Goal: Information Seeking & Learning: Understand process/instructions

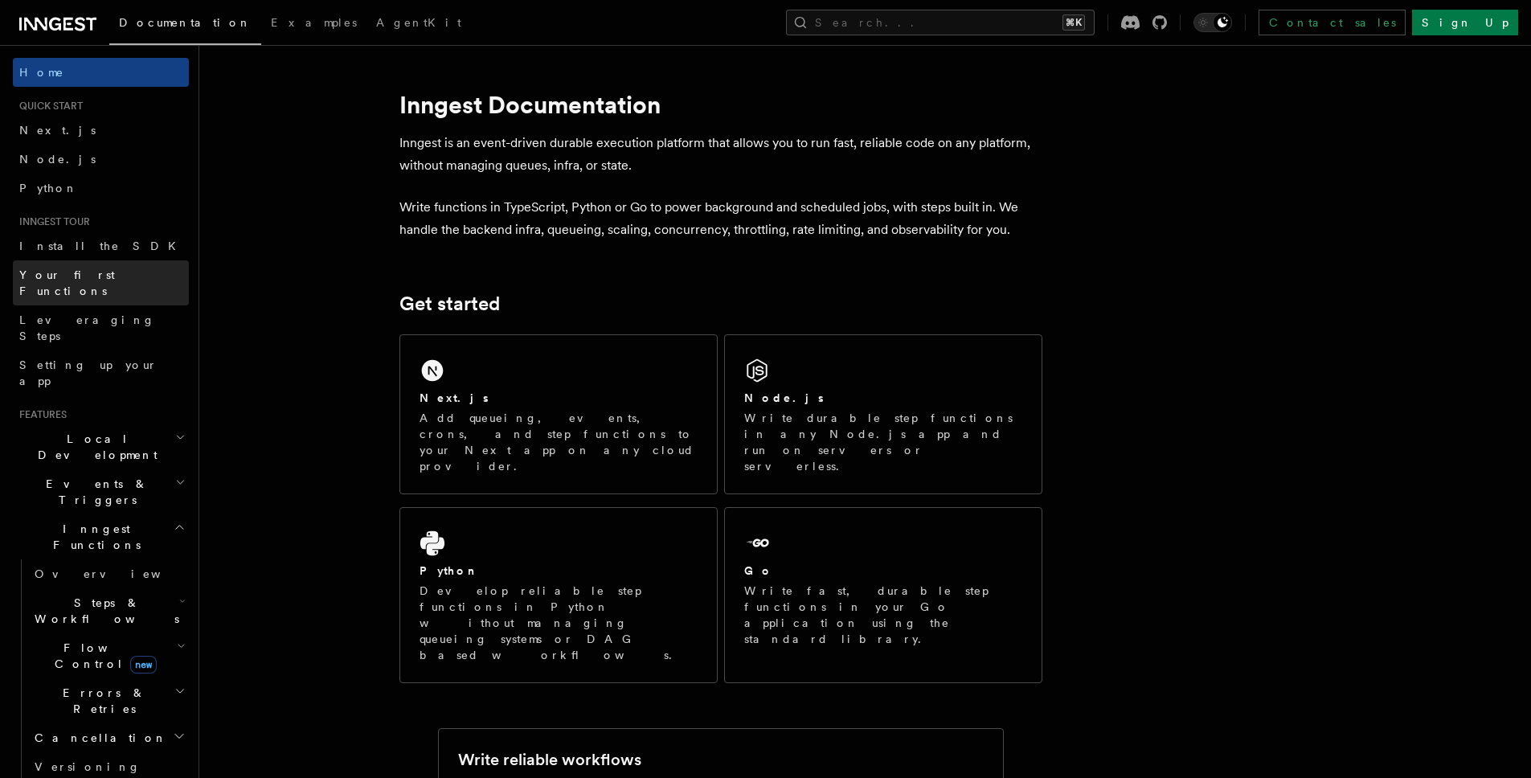
click at [74, 278] on span "Your first Functions" at bounding box center [67, 282] width 96 height 29
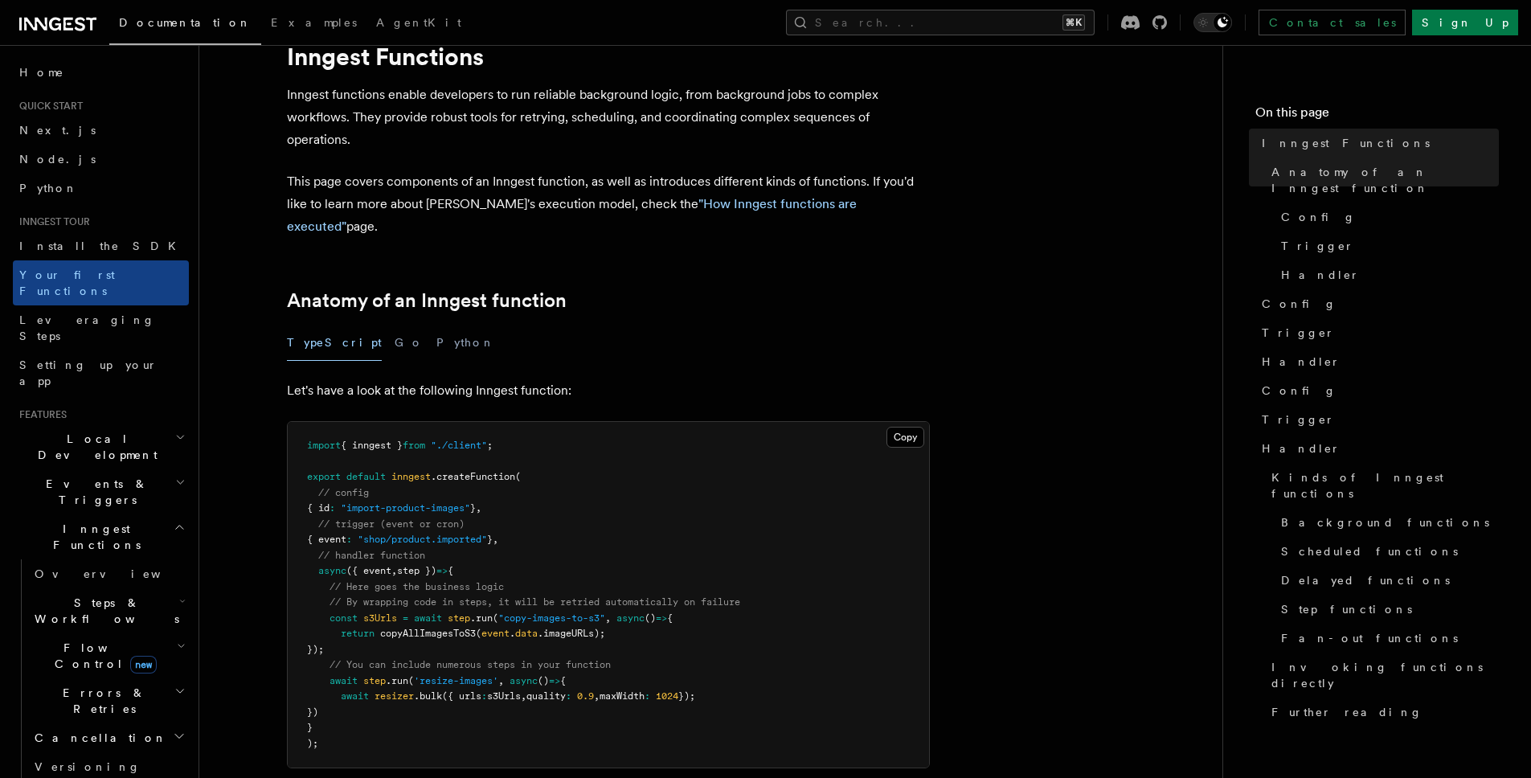
scroll to position [68, 0]
click at [159, 469] on h2 "Events & Triggers" at bounding box center [101, 491] width 176 height 45
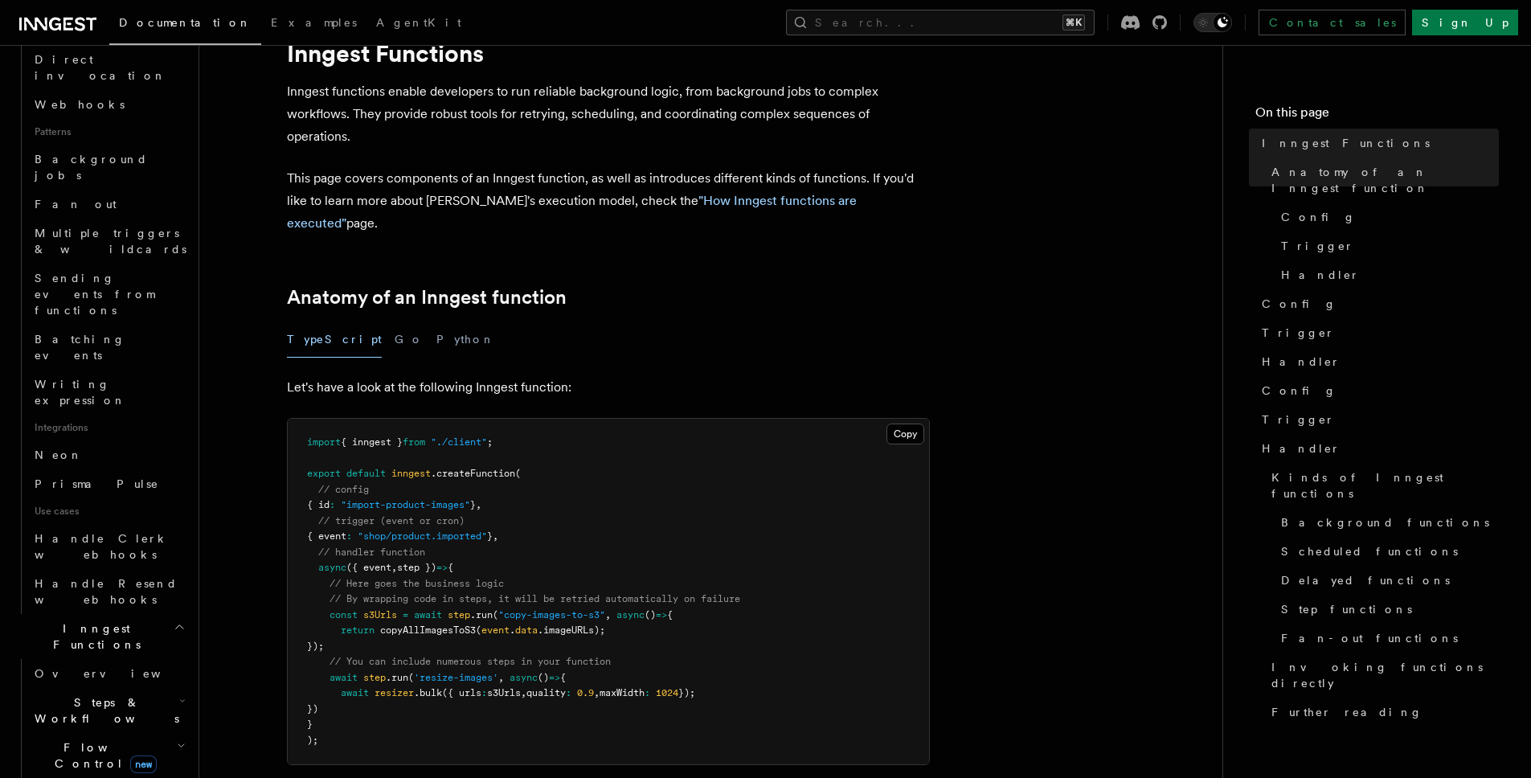
scroll to position [743, 0]
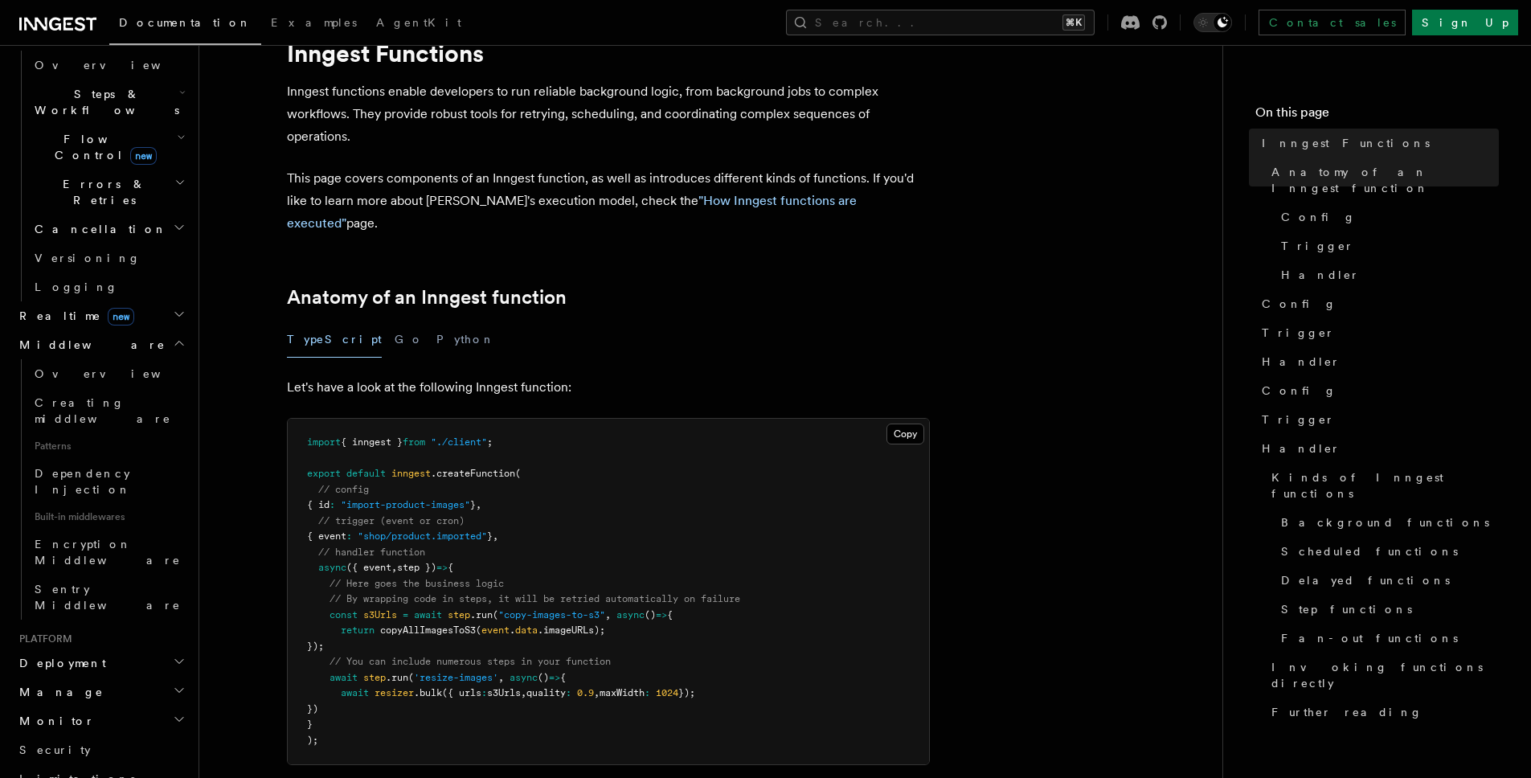
scroll to position [1331, 0]
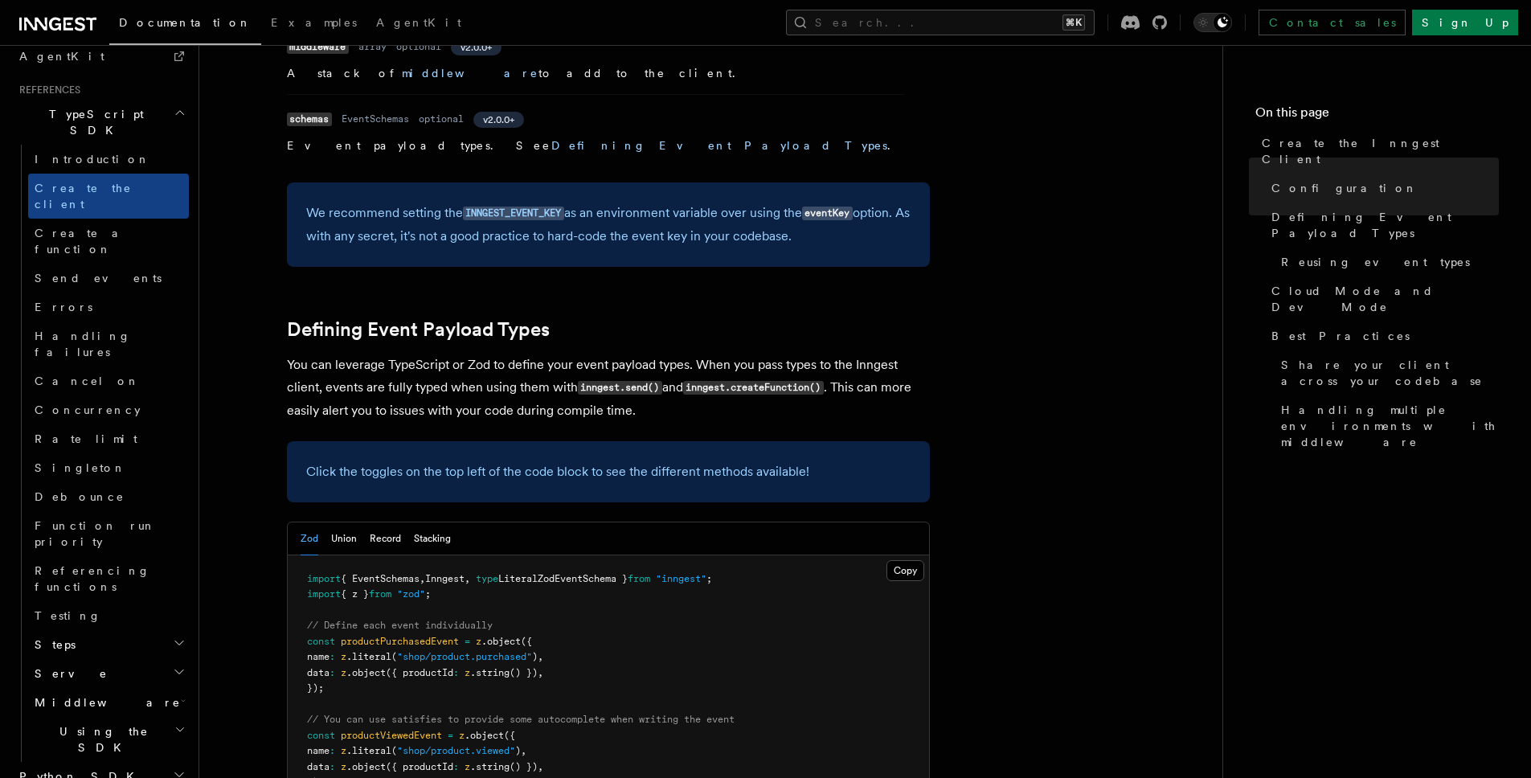
scroll to position [1232, 0]
